Goal: Task Accomplishment & Management: Complete application form

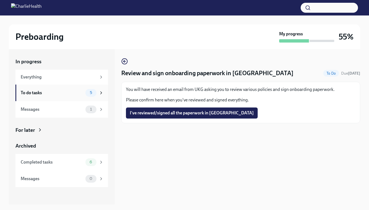
click at [86, 94] on div "5" at bounding box center [91, 93] width 11 height 8
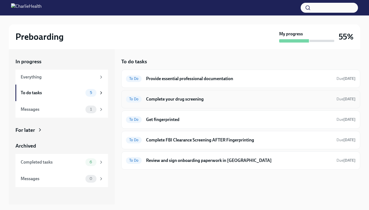
click at [180, 97] on h6 "Complete your drug screening" at bounding box center [239, 99] width 186 height 6
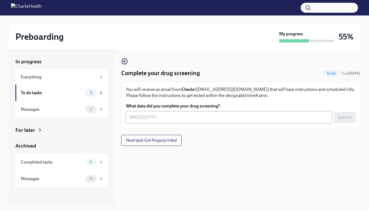
click at [132, 120] on textarea "What date did you complete your drug screening?" at bounding box center [228, 117] width 199 height 7
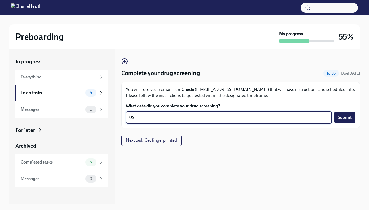
type textarea "0"
type textarea "[DATE]"
click at [344, 119] on span "Submit" at bounding box center [345, 117] width 14 height 6
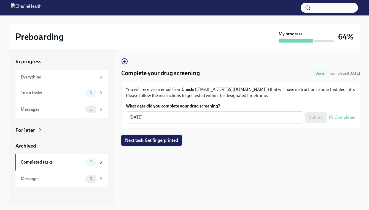
click at [178, 140] on span "Next task : Get fingerprinted" at bounding box center [151, 140] width 53 height 6
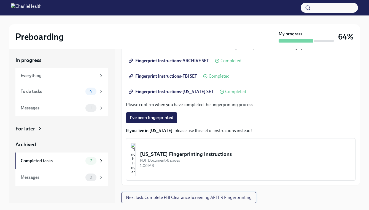
scroll to position [10, 0]
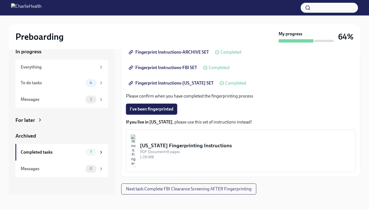
click at [167, 113] on button "I've been fingerprinted" at bounding box center [151, 108] width 51 height 11
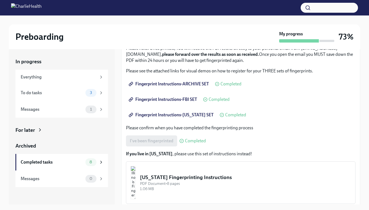
scroll to position [90, 0]
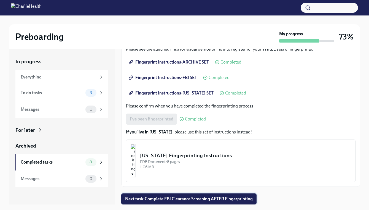
click at [161, 199] on span "Next task : Complete FBI Clearance Screening AFTER Fingerprinting" at bounding box center [189, 199] width 128 height 6
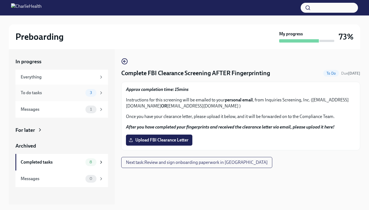
click at [56, 95] on div "To do tasks" at bounding box center [52, 93] width 63 height 6
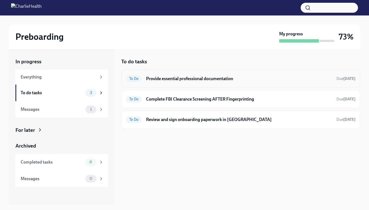
click at [179, 77] on h6 "Provide essential professional documentation" at bounding box center [239, 79] width 186 height 6
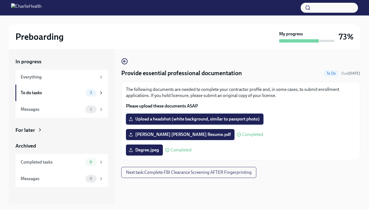
click at [162, 119] on span "Upload a headshot (white background, similar to passport photo)" at bounding box center [195, 119] width 130 height 6
click at [0, 0] on input "Upload a headshot (white background, similar to passport photo)" at bounding box center [0, 0] width 0 height 0
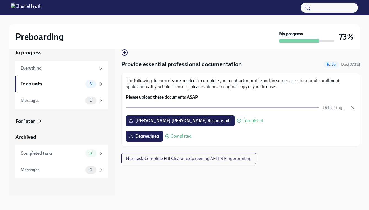
scroll to position [10, 0]
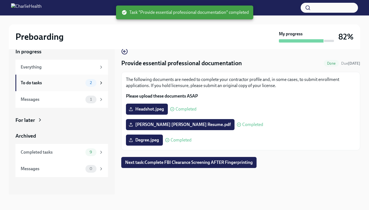
click at [39, 83] on div "To do tasks" at bounding box center [52, 83] width 63 height 6
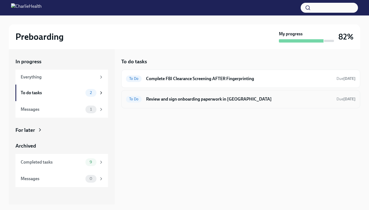
click at [173, 99] on h6 "Review and sign onboarding paperwork in [GEOGRAPHIC_DATA]" at bounding box center [239, 99] width 186 height 6
